Goal: Information Seeking & Learning: Learn about a topic

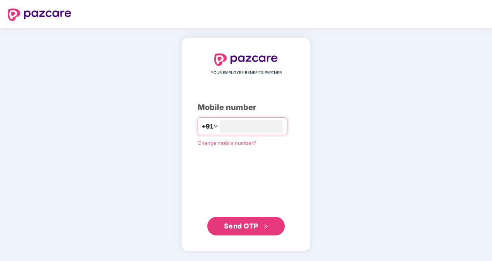
type input "**********"
click at [247, 229] on span "Send OTP" at bounding box center [241, 226] width 34 height 8
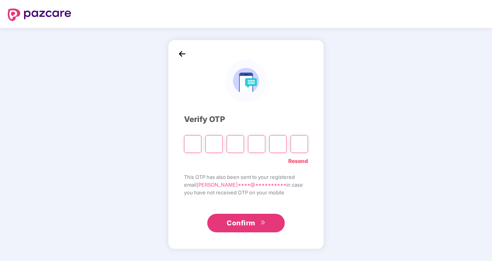
type input "*"
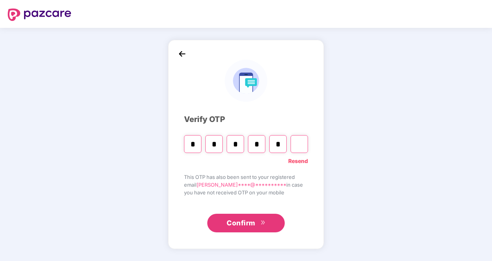
type input "*"
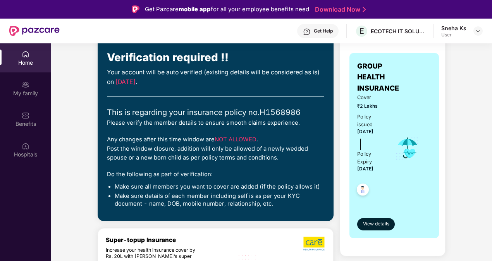
scroll to position [60, 0]
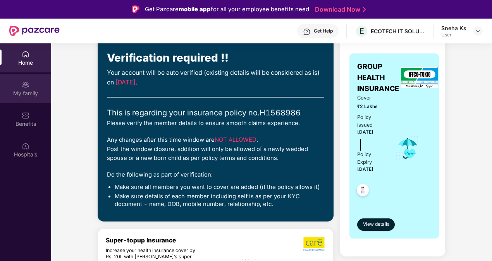
click at [24, 88] on img at bounding box center [26, 85] width 8 height 8
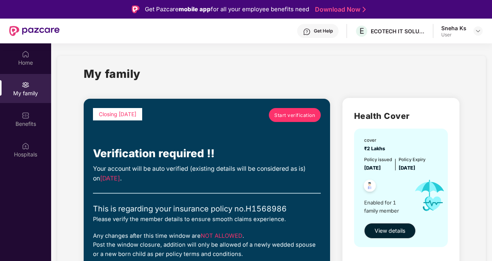
scroll to position [78, 0]
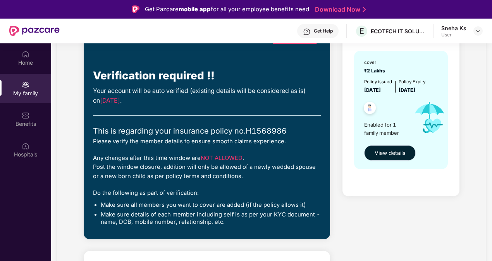
click at [385, 153] on span "View details" at bounding box center [390, 153] width 31 height 9
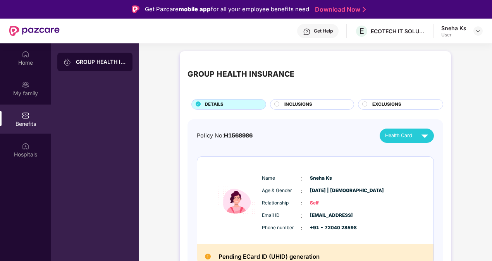
scroll to position [9, 0]
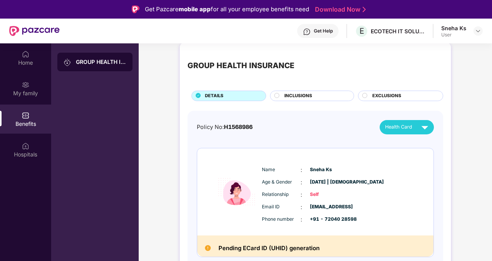
click at [245, 247] on h2 "Pending ECard ID (UHID) generation" at bounding box center [268, 248] width 101 height 10
click at [27, 88] on img at bounding box center [26, 85] width 8 height 8
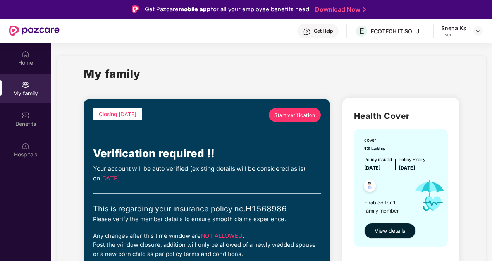
click at [386, 230] on span "View details" at bounding box center [390, 231] width 31 height 9
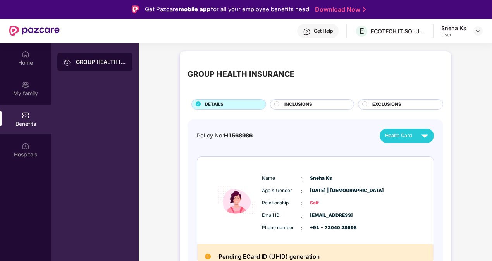
scroll to position [9, 0]
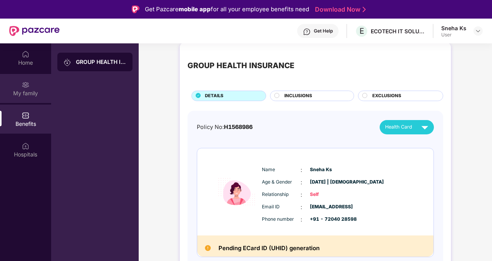
click at [20, 85] on div "My family" at bounding box center [25, 88] width 51 height 29
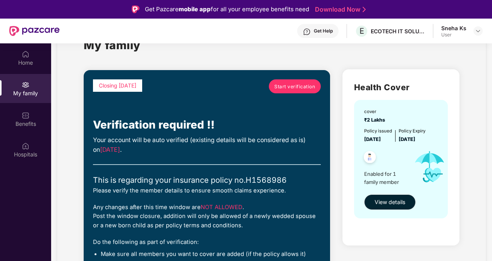
scroll to position [28, 0]
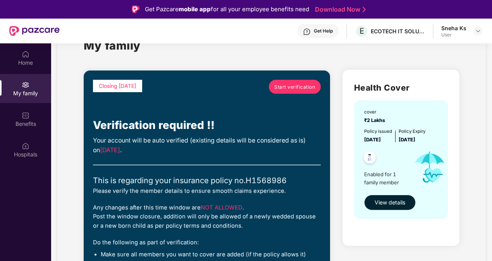
click at [383, 200] on span "View details" at bounding box center [390, 202] width 31 height 9
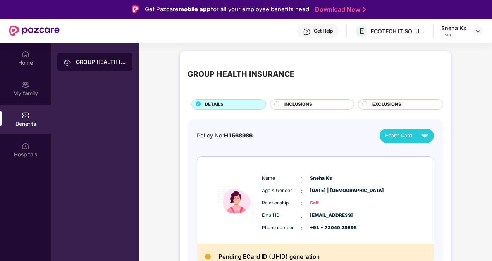
click at [108, 147] on div "GROUP HEALTH INSURANCE" at bounding box center [95, 173] width 88 height 261
click at [30, 92] on div "My family" at bounding box center [25, 93] width 51 height 8
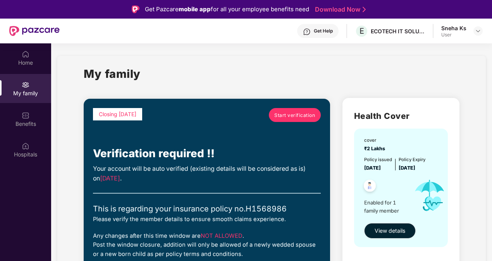
click at [435, 165] on div "Policy issued [DATE] Policy Expiry [DATE]" at bounding box center [401, 163] width 75 height 15
click at [33, 62] on div "Home" at bounding box center [25, 63] width 51 height 8
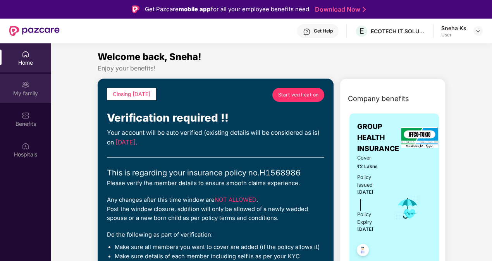
click at [28, 90] on div "My family" at bounding box center [25, 93] width 51 height 8
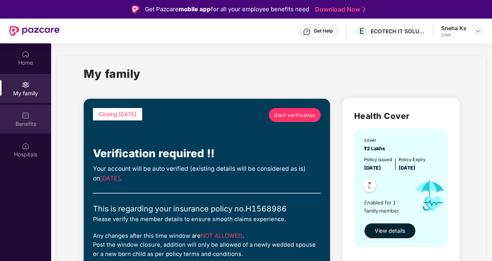
click at [26, 112] on img at bounding box center [26, 116] width 8 height 8
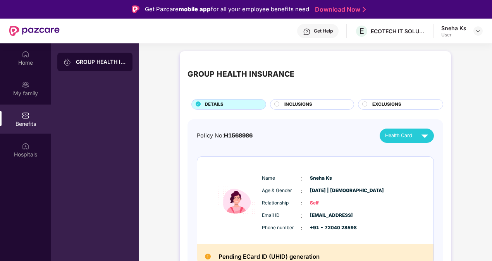
click at [308, 100] on div "INCLUSIONS" at bounding box center [312, 104] width 84 height 10
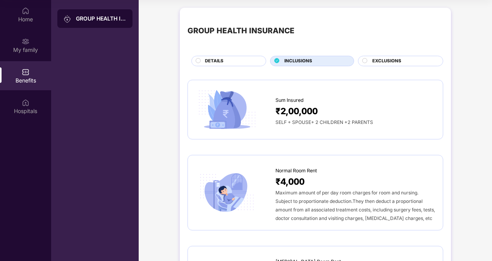
click at [385, 57] on div "EXCLUSIONS" at bounding box center [400, 61] width 85 height 10
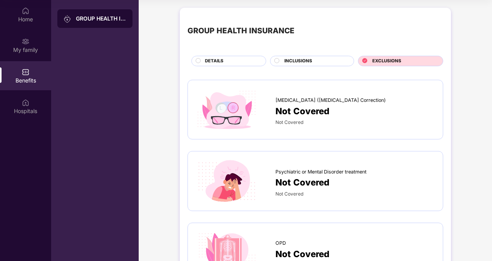
click at [219, 58] on span "DETAILS" at bounding box center [214, 61] width 19 height 7
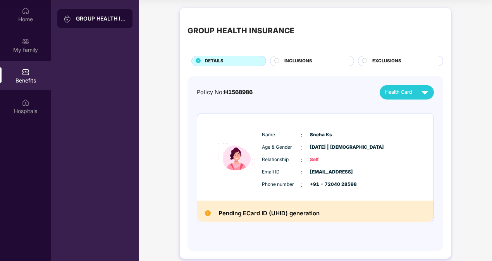
scroll to position [9, 0]
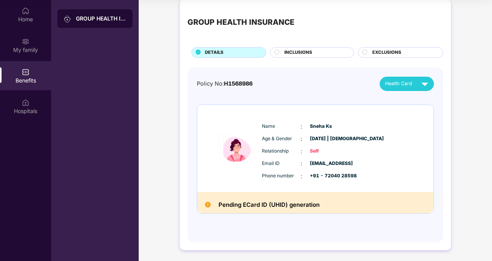
click at [293, 55] on span "INCLUSIONS" at bounding box center [298, 52] width 28 height 7
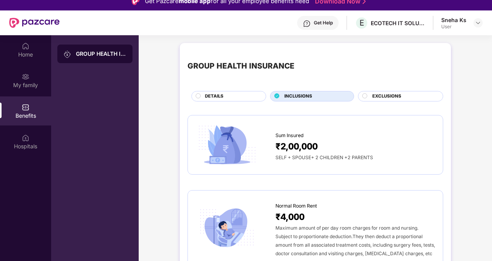
scroll to position [5, 0]
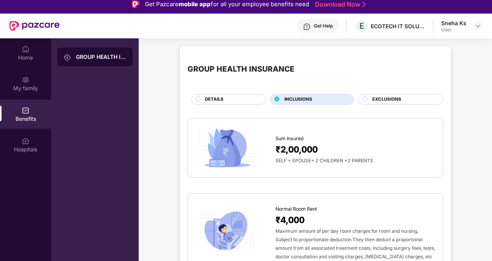
click at [383, 97] on span "EXCLUSIONS" at bounding box center [386, 99] width 29 height 7
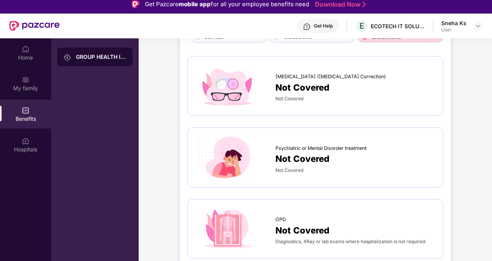
scroll to position [0, 0]
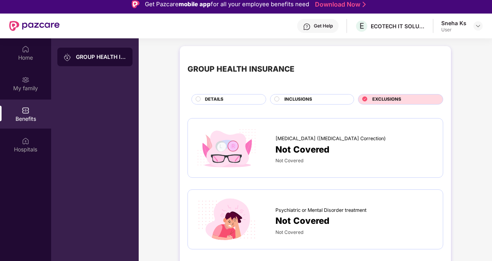
click at [299, 100] on span "INCLUSIONS" at bounding box center [298, 99] width 28 height 7
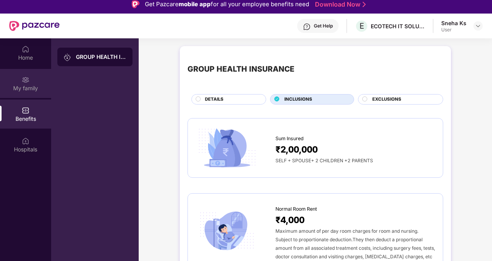
click at [21, 83] on div "My family" at bounding box center [25, 83] width 51 height 29
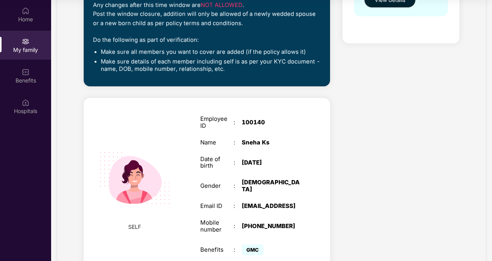
scroll to position [232, 0]
